Goal: Check status: Check status

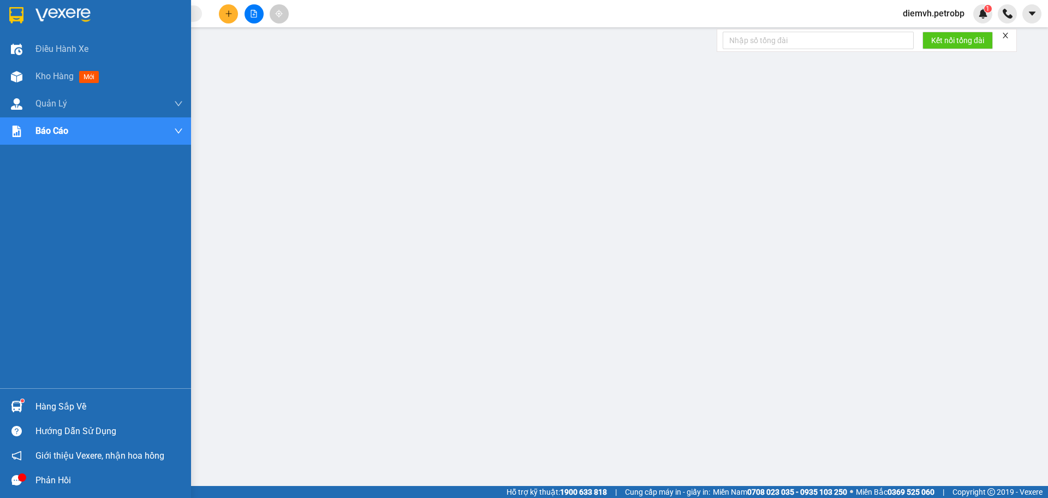
click at [43, 401] on div "Hàng sắp về" at bounding box center [108, 407] width 147 height 16
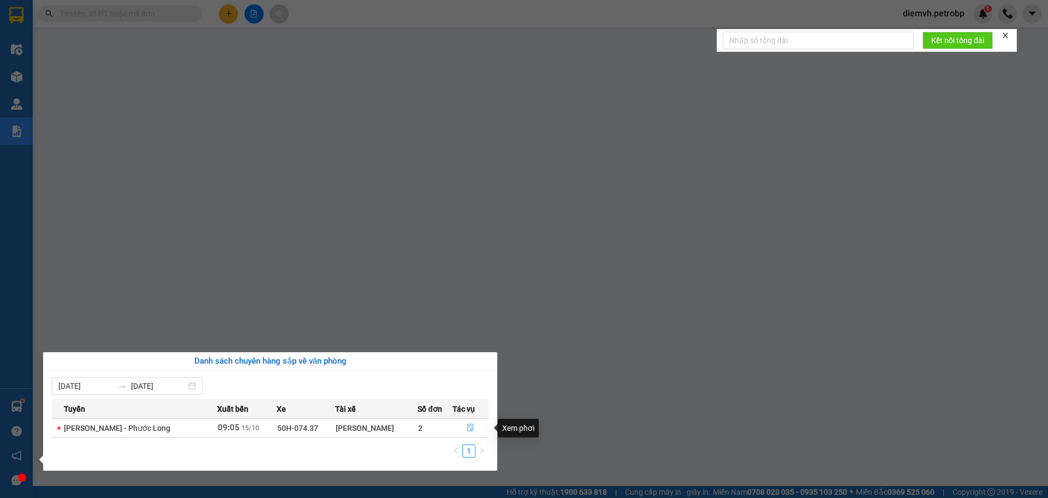
click at [473, 429] on icon "file-done" at bounding box center [471, 428] width 8 height 8
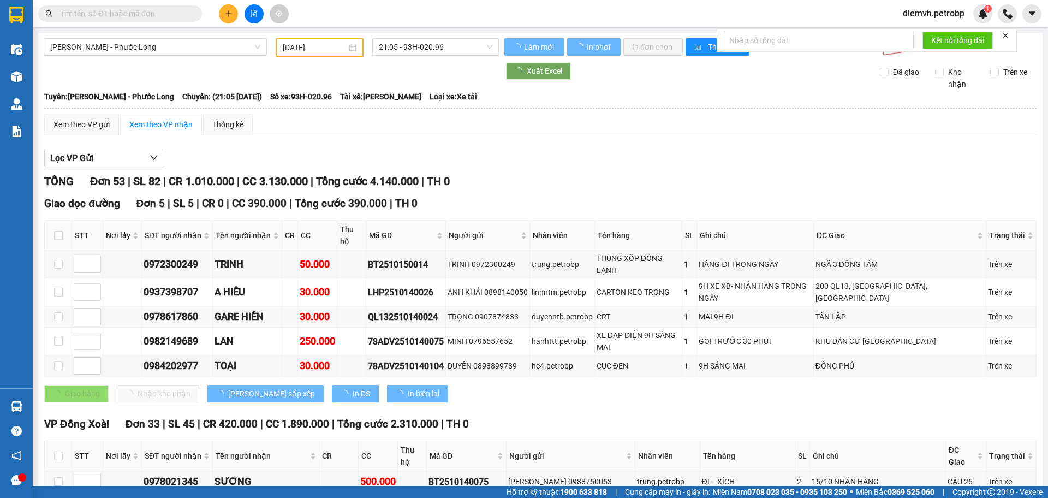
type input "[DATE]"
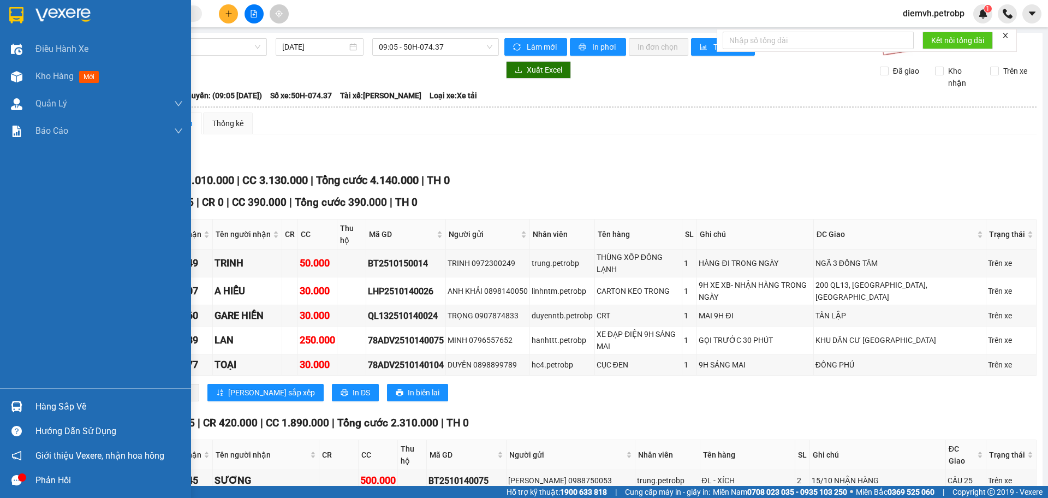
click at [33, 402] on div "Hàng sắp về" at bounding box center [95, 406] width 191 height 25
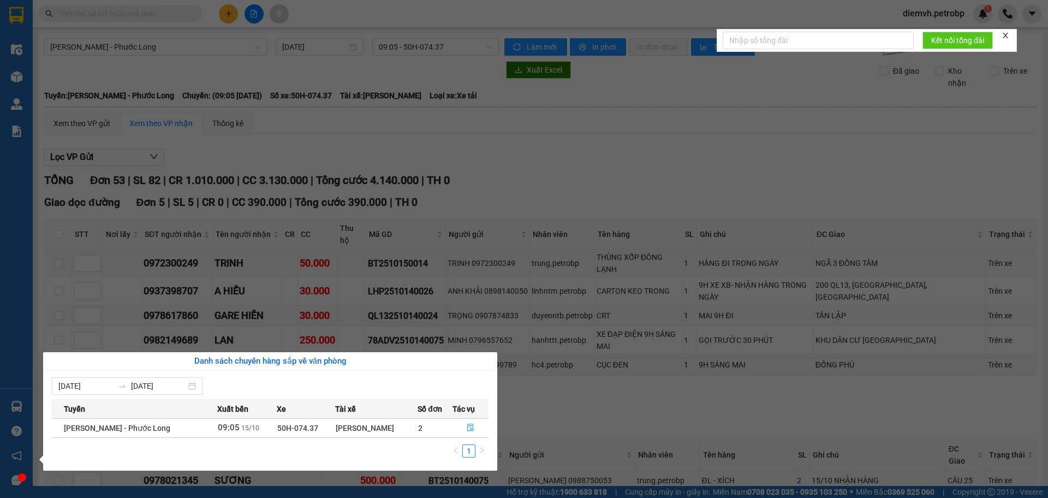
click at [283, 51] on section "Kết quả tìm kiếm ( 0 ) Bộ lọc No Data diemvh.petrobp 1 Điều hành xe Kho hàng mớ…" at bounding box center [524, 249] width 1048 height 498
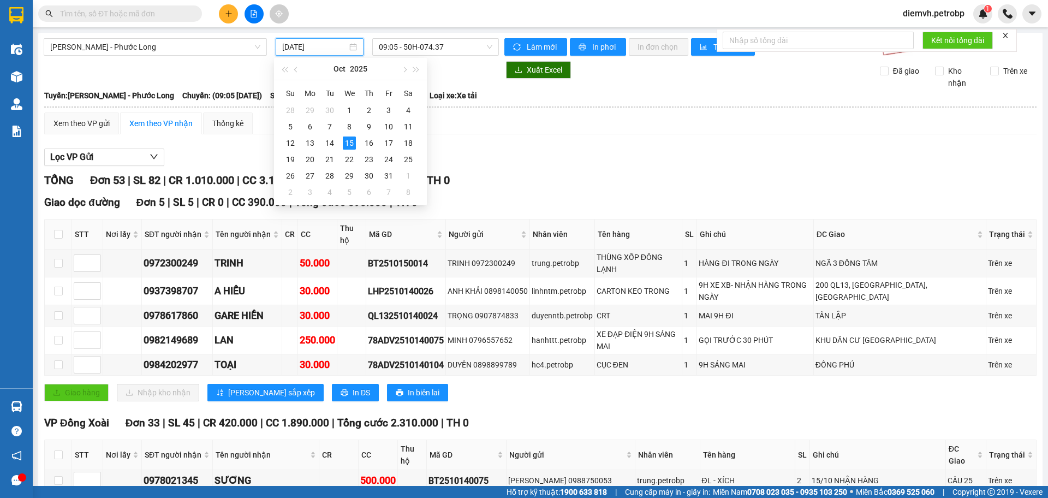
click at [253, 16] on icon "file-add" at bounding box center [254, 14] width 8 height 8
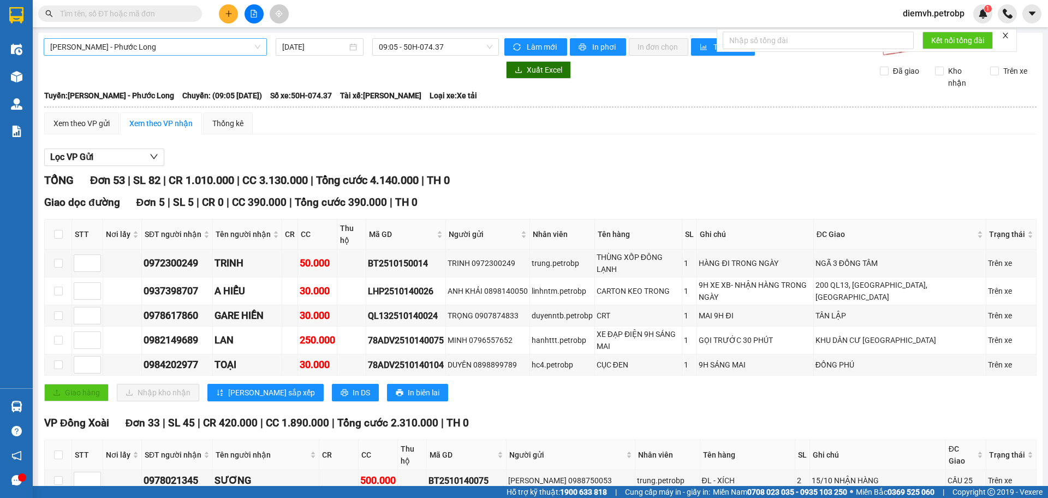
click at [211, 40] on span "[PERSON_NAME] - Phước Long" at bounding box center [155, 47] width 210 height 16
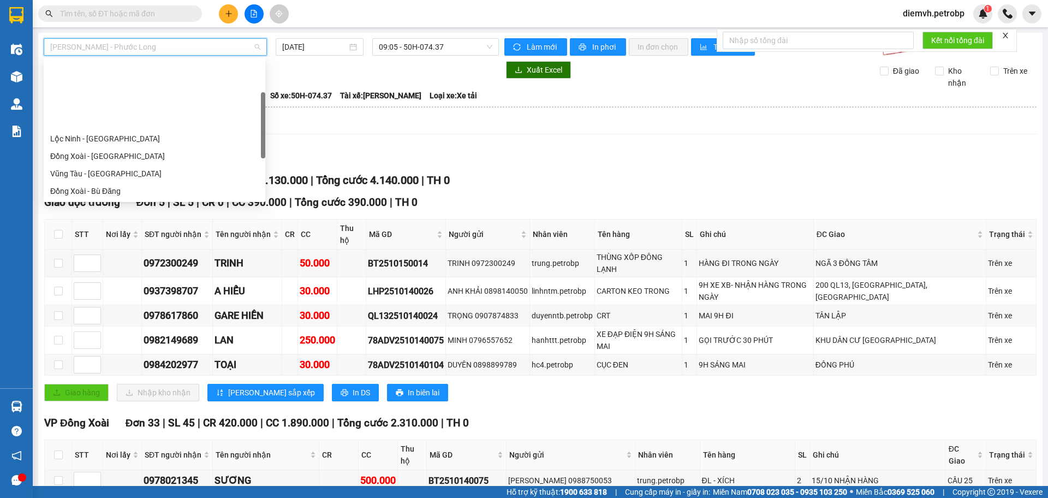
scroll to position [87, 0]
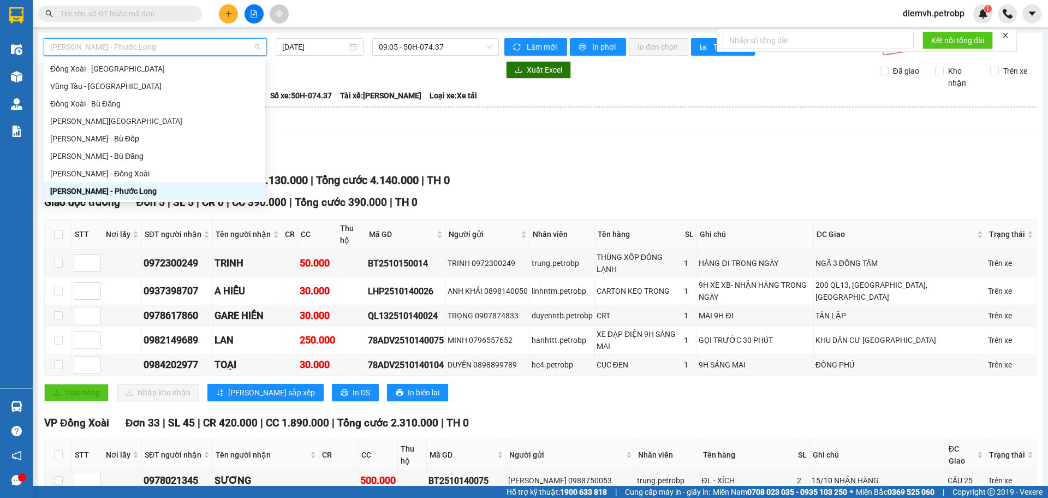
click at [138, 190] on div "[PERSON_NAME] - Phước Long" at bounding box center [154, 191] width 209 height 12
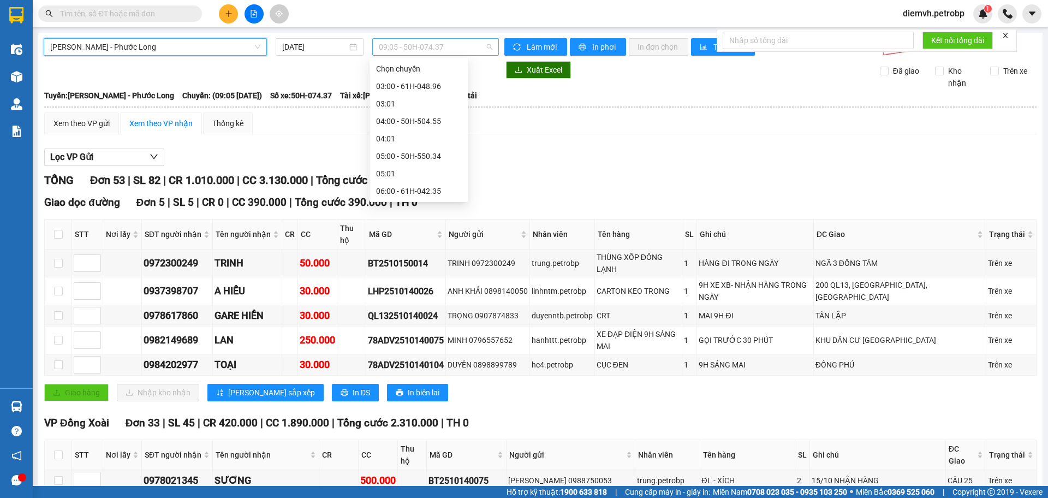
click at [446, 45] on span "09:05 - 50H-074.37" at bounding box center [436, 47] width 114 height 16
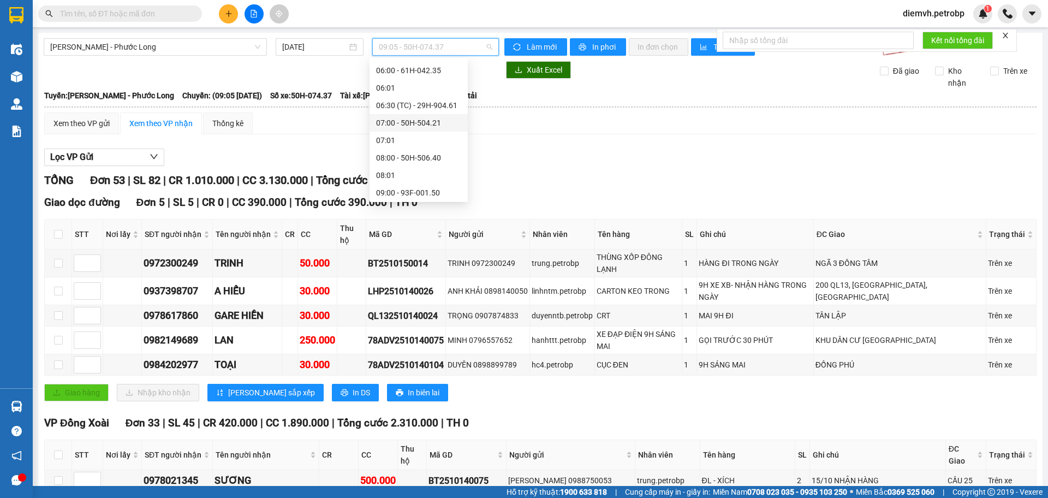
click at [430, 124] on div "07:00 - 50H-504.21" at bounding box center [418, 123] width 85 height 12
